Goal: Task Accomplishment & Management: Use online tool/utility

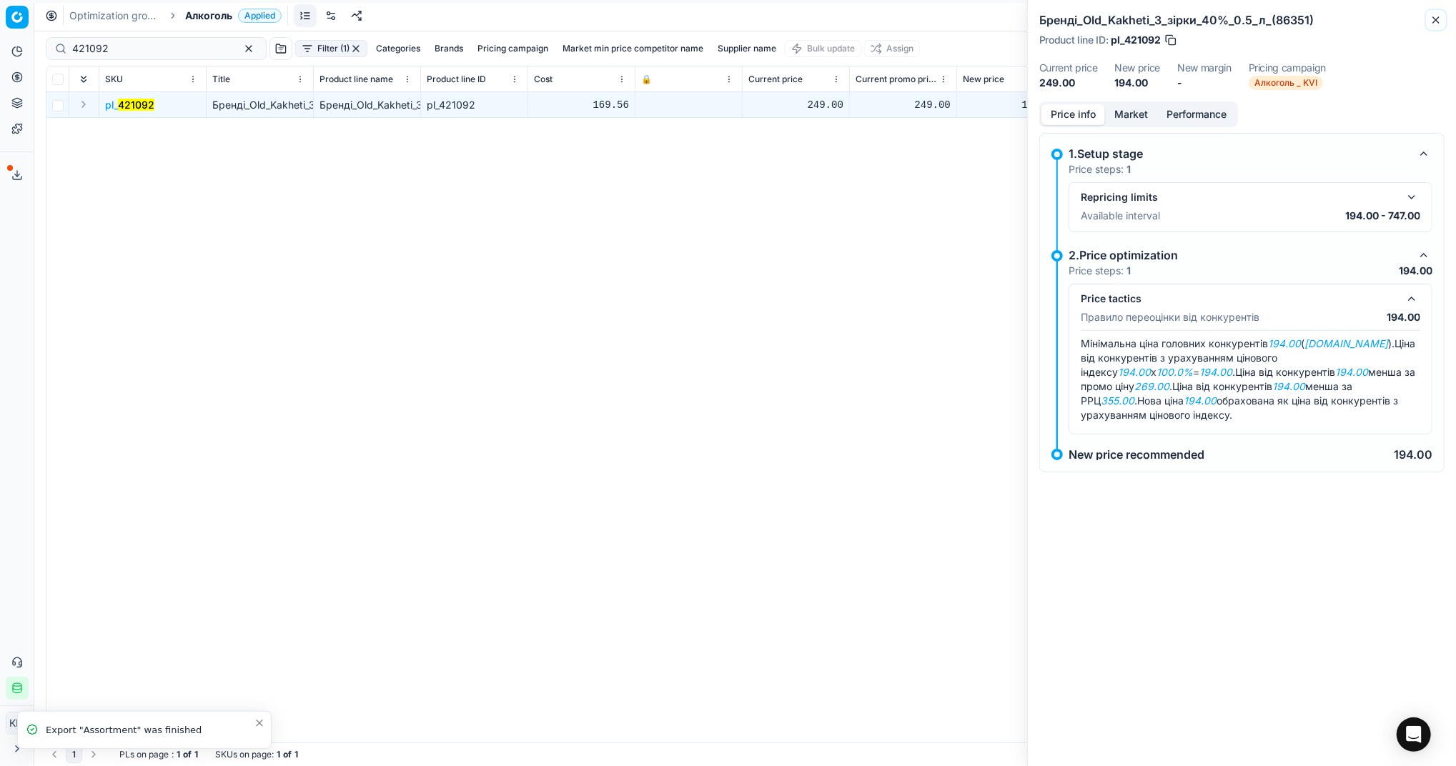
click at [1434, 21] on icon "button" at bounding box center [1435, 19] width 11 height 11
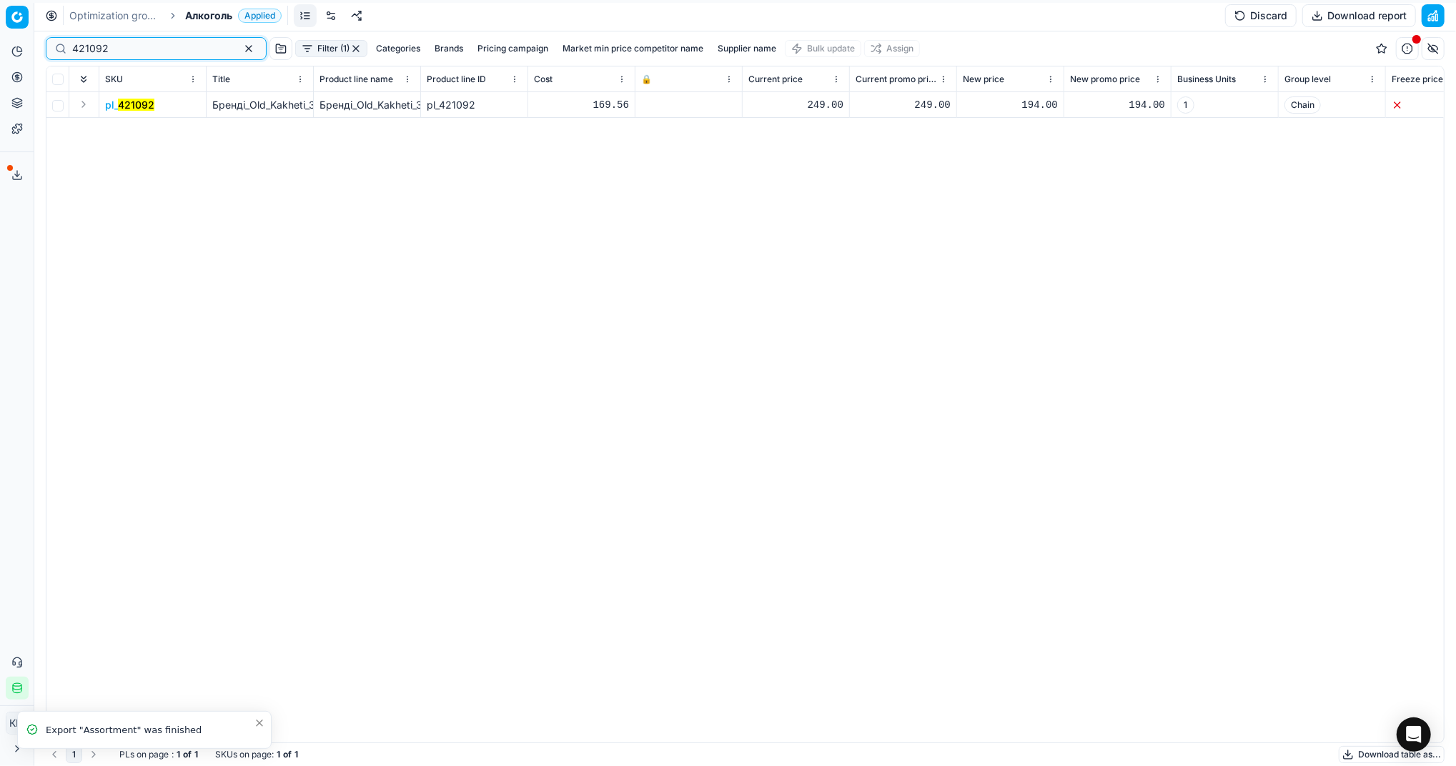
click at [240, 47] on button "button" at bounding box center [248, 48] width 17 height 17
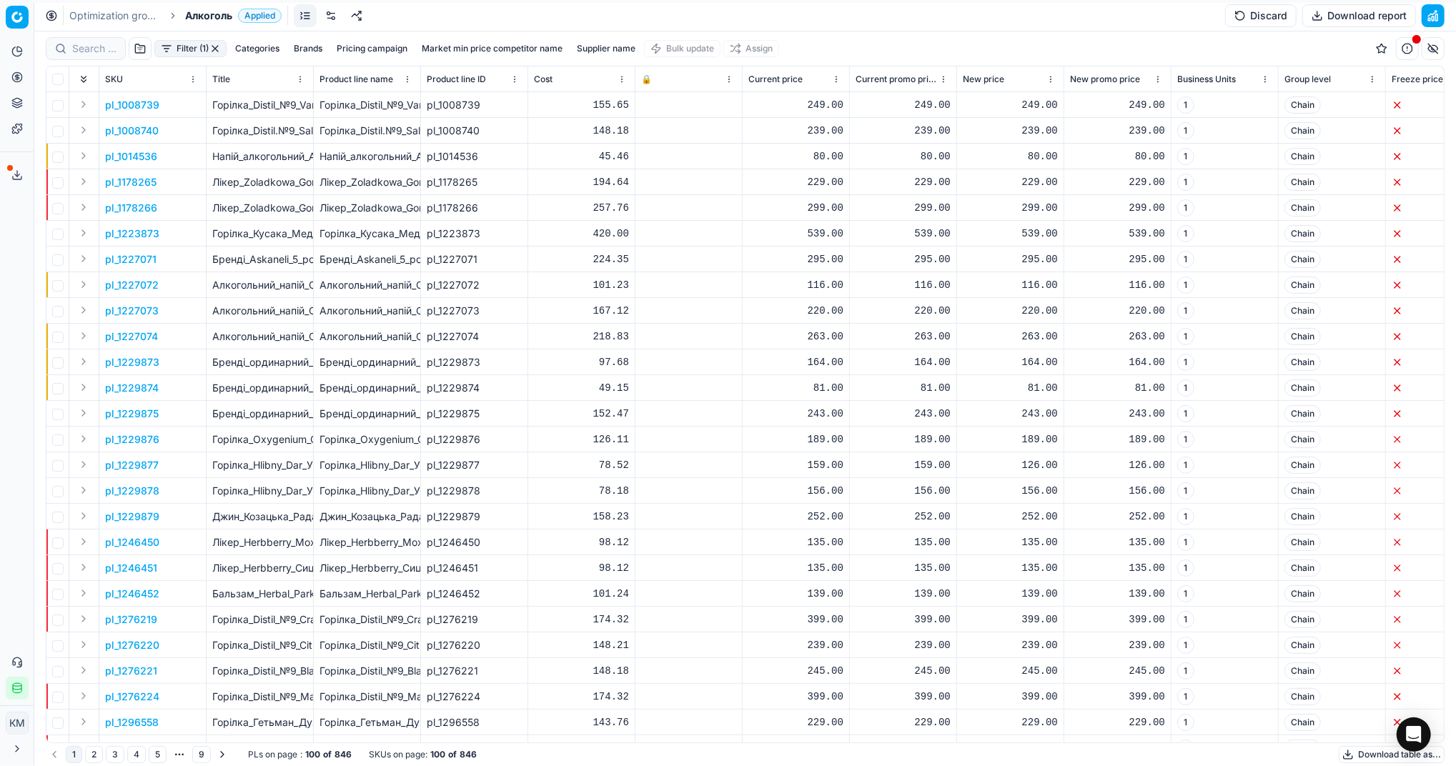
click at [1353, 756] on button "Download table as..." at bounding box center [1392, 754] width 106 height 17
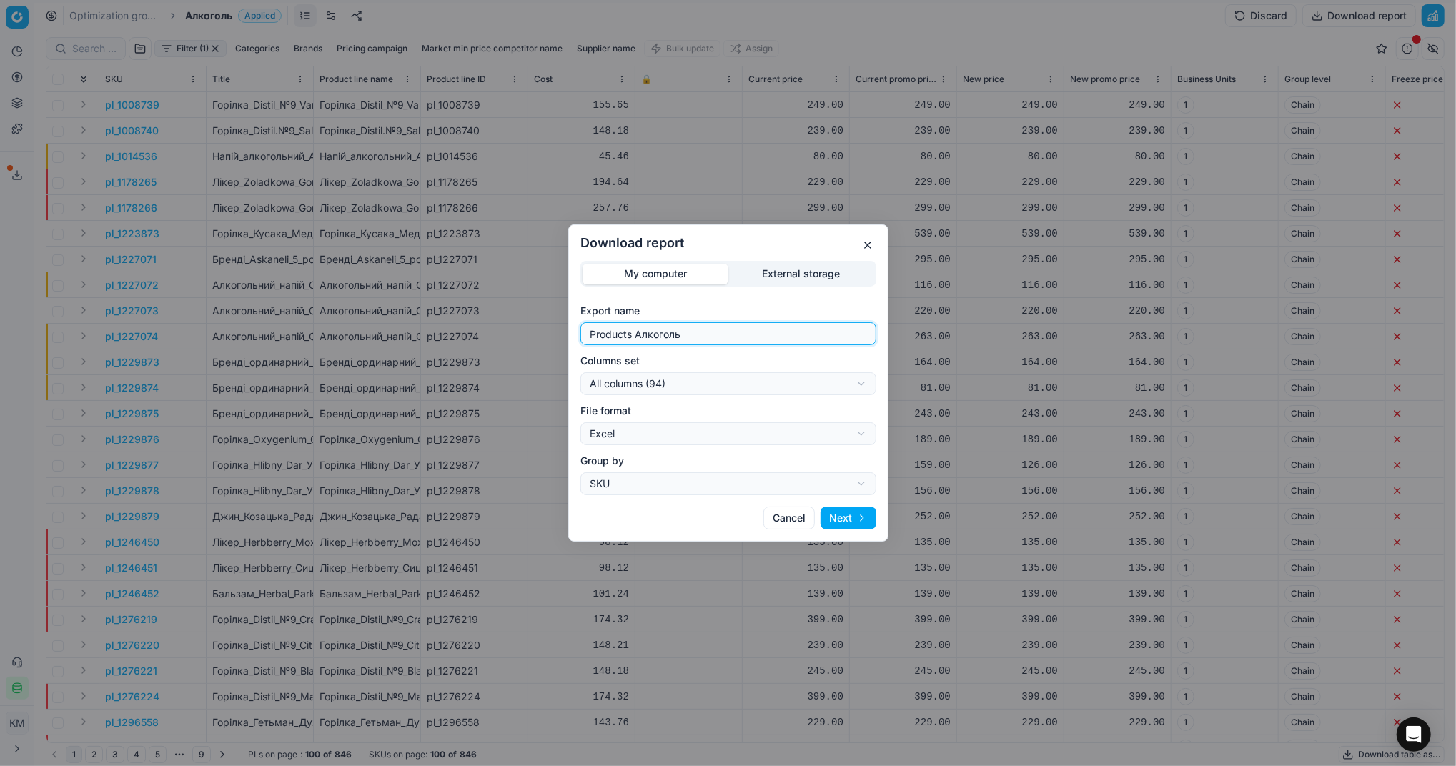
drag, startPoint x: 711, startPoint y: 337, endPoint x: 550, endPoint y: 320, distance: 162.4
click at [550, 320] on div "Download report My computer External storage Export name Products Алкоголь Colu…" at bounding box center [728, 383] width 1456 height 766
type input "Компетера [DATE]"
click at [858, 520] on button "Next" at bounding box center [848, 518] width 56 height 23
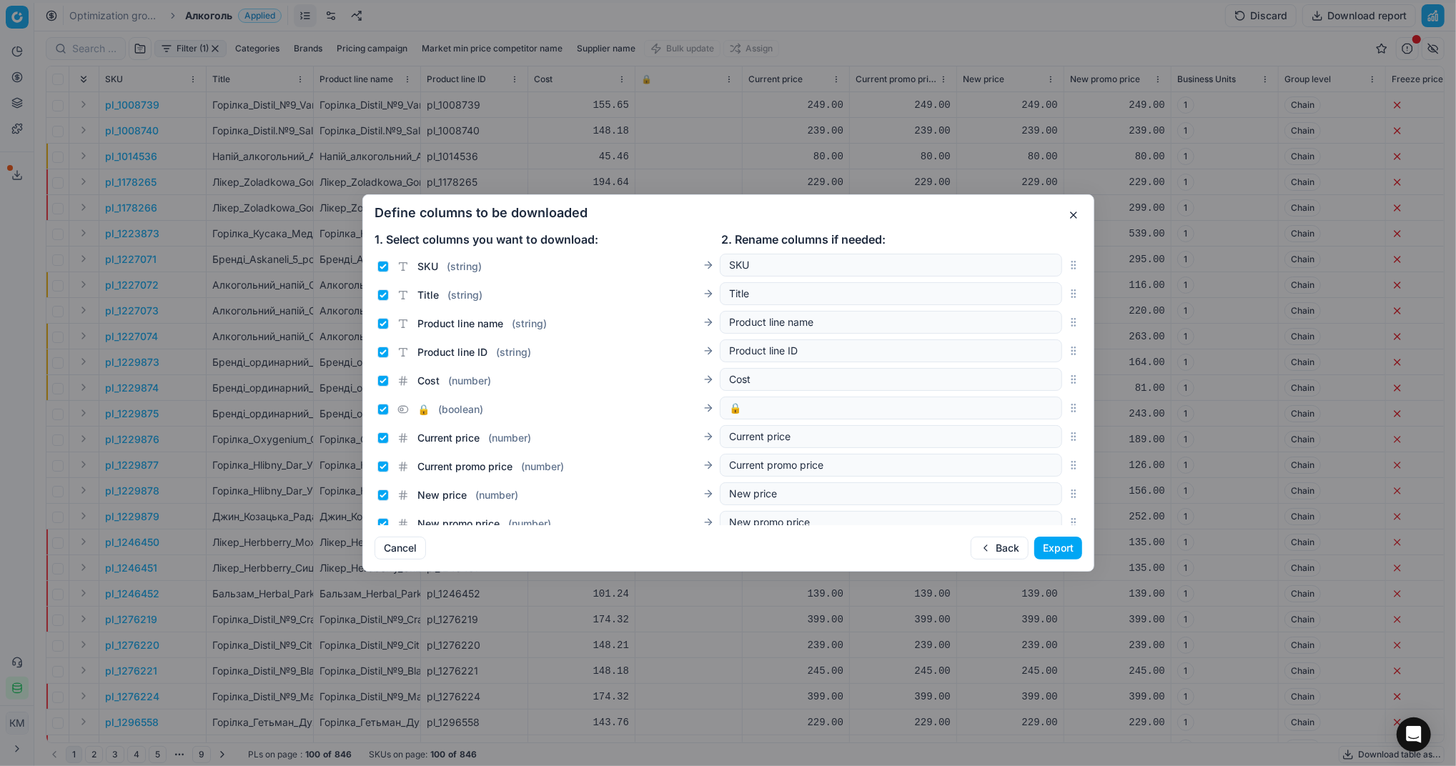
click at [1058, 543] on button "Export" at bounding box center [1058, 548] width 48 height 23
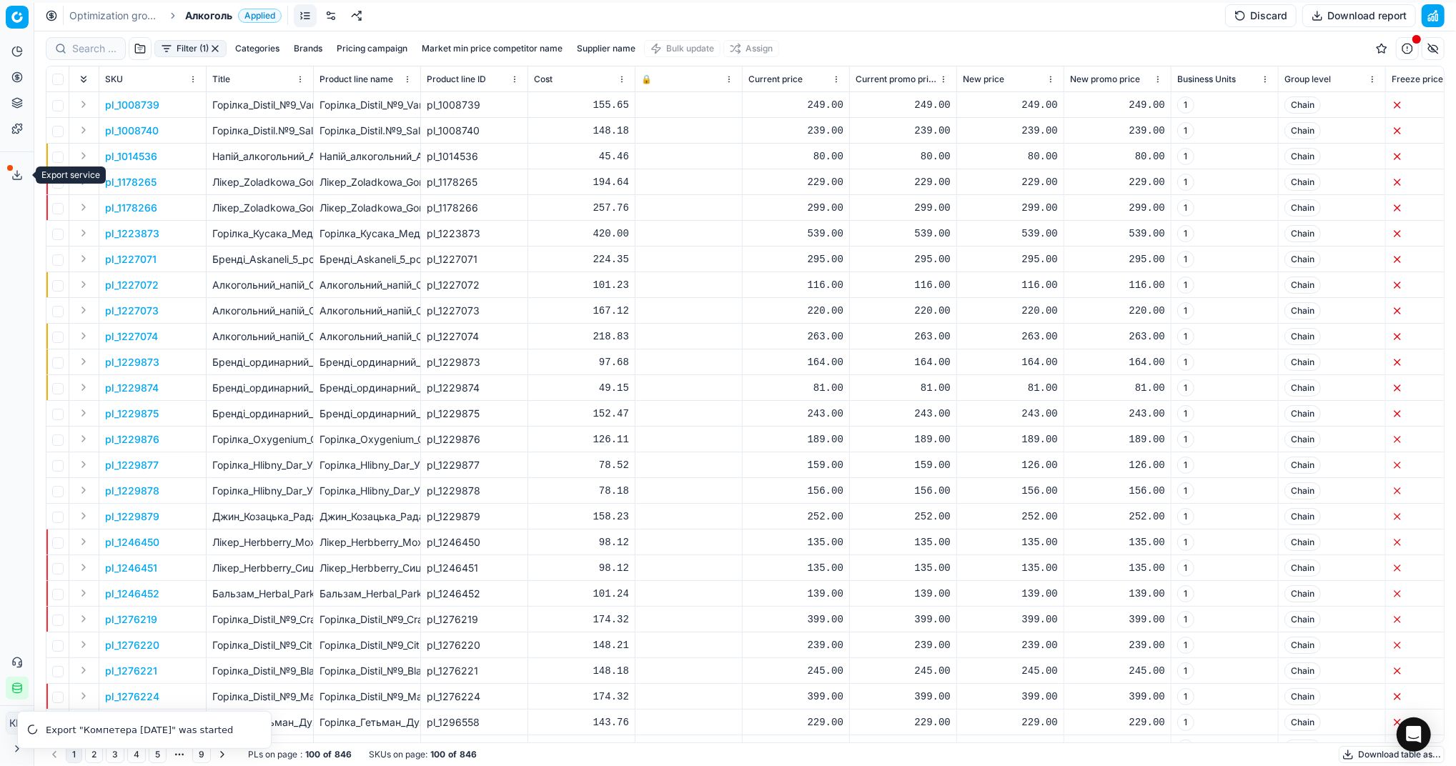
click at [14, 173] on icon at bounding box center [16, 174] width 11 height 11
click at [19, 174] on polyline at bounding box center [17, 175] width 5 height 2
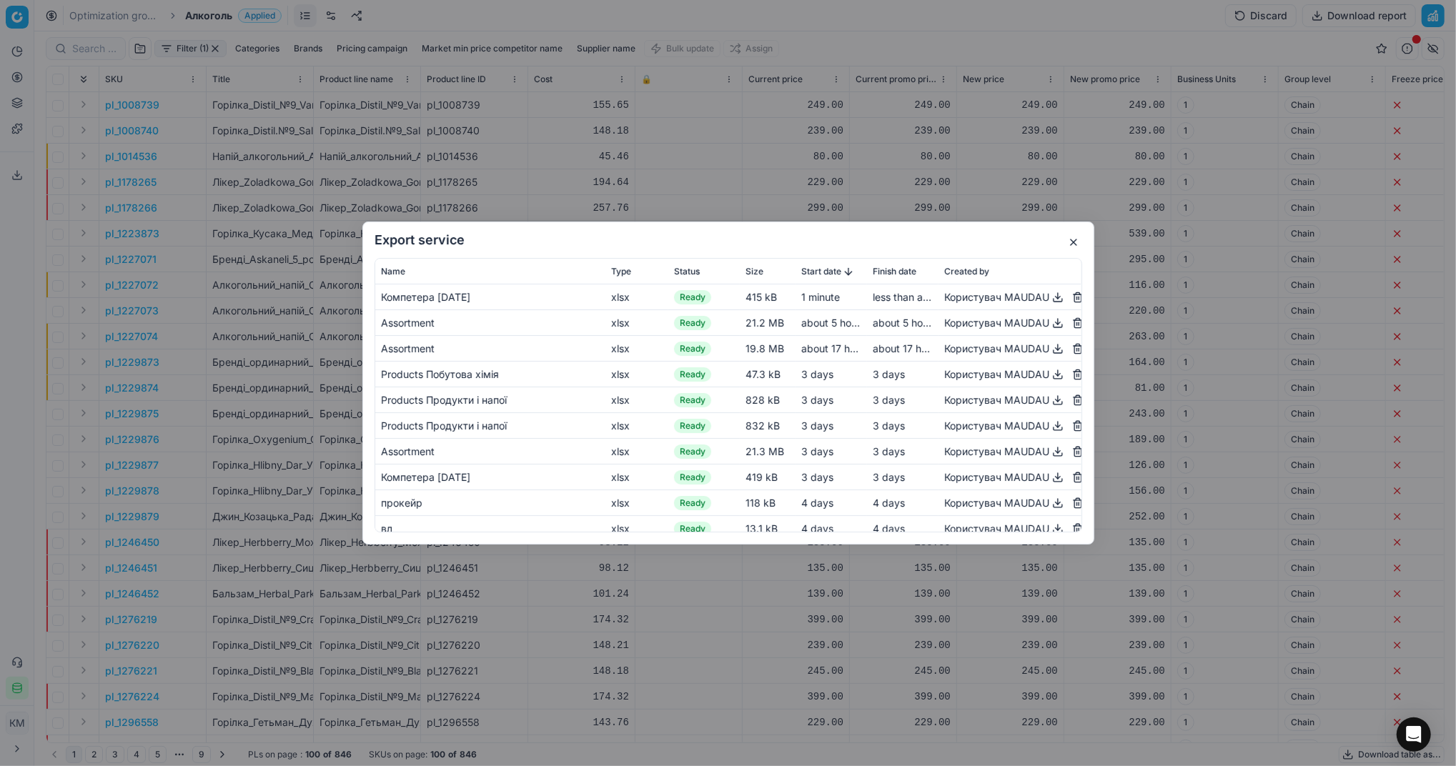
click at [1049, 297] on button "button" at bounding box center [1057, 297] width 17 height 17
drag, startPoint x: 401, startPoint y: 142, endPoint x: 242, endPoint y: 3, distance: 210.7
click at [400, 141] on div "Export service Name Type Status Size Start date Finish date Created by Компетер…" at bounding box center [728, 383] width 1456 height 766
